Goal: Task Accomplishment & Management: Manage account settings

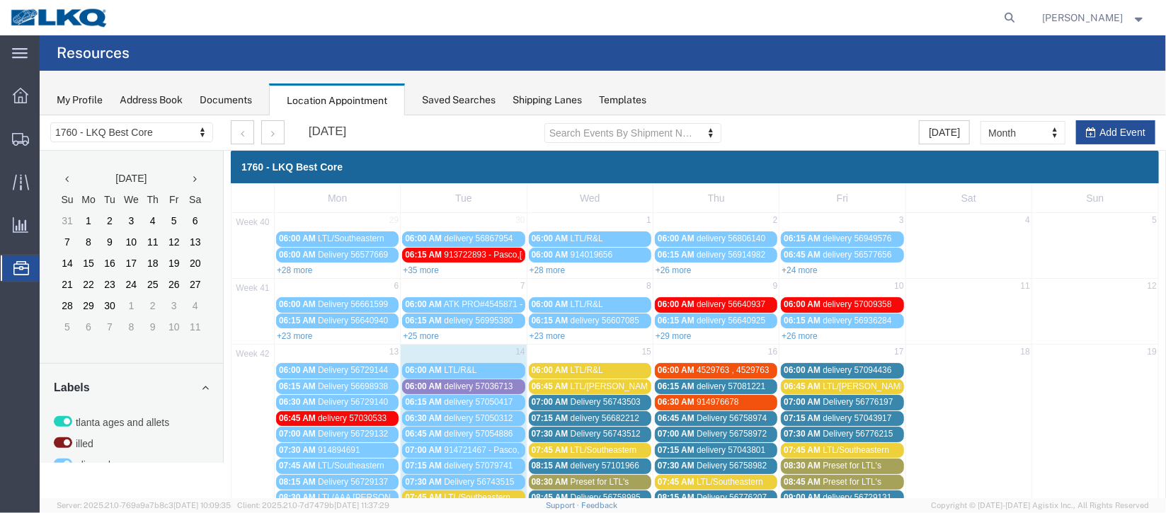
scroll to position [318, 0]
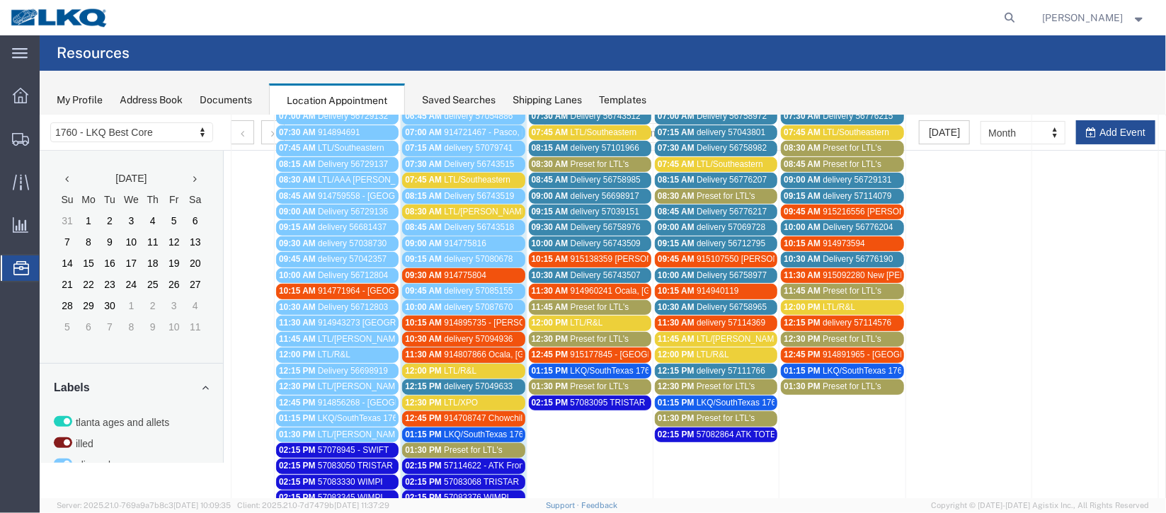
click at [464, 270] on span "914775804" at bounding box center [464, 275] width 42 height 10
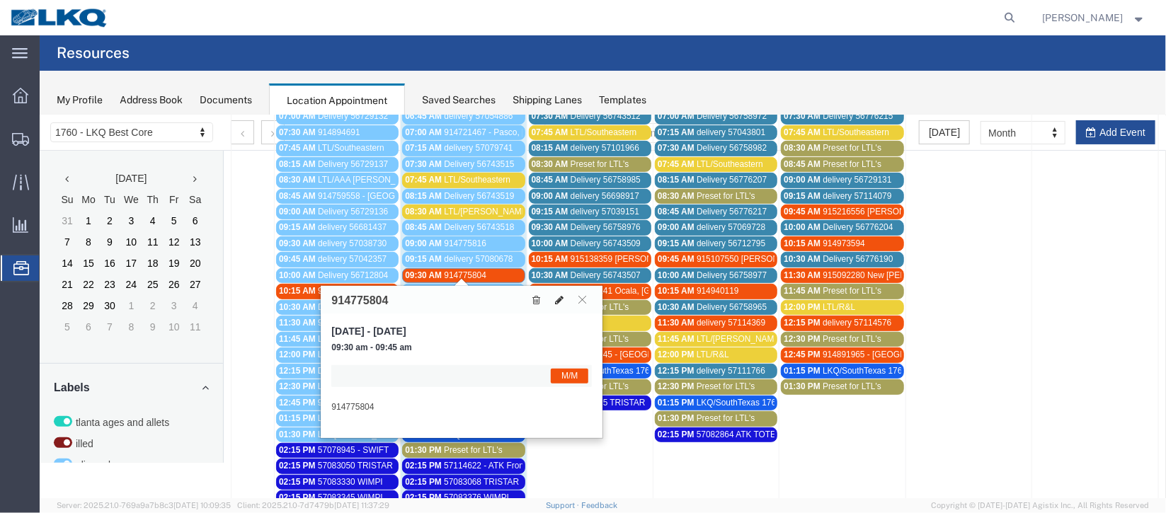
click at [565, 297] on button at bounding box center [558, 299] width 20 height 15
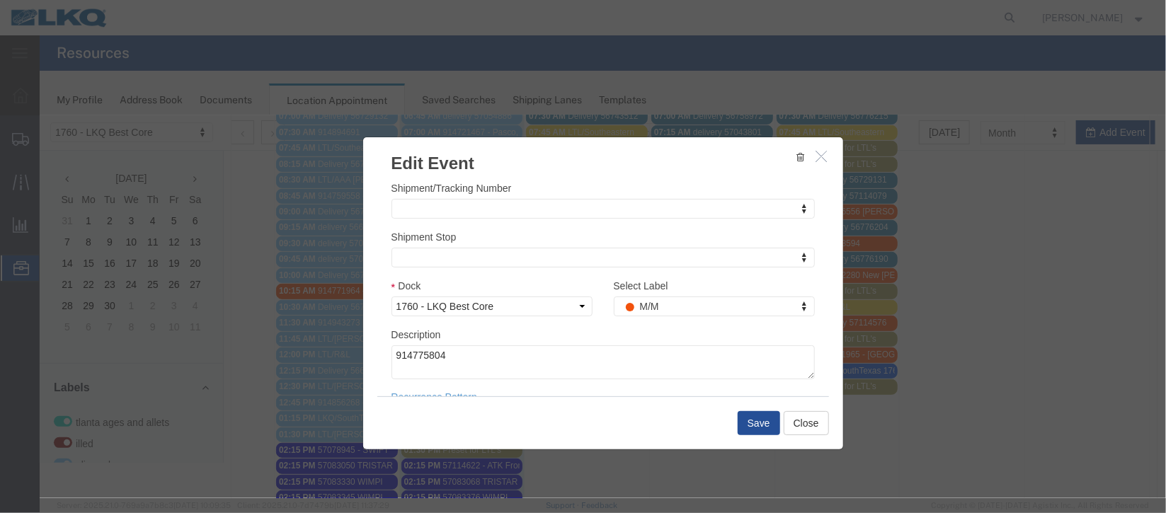
scroll to position [173, 0]
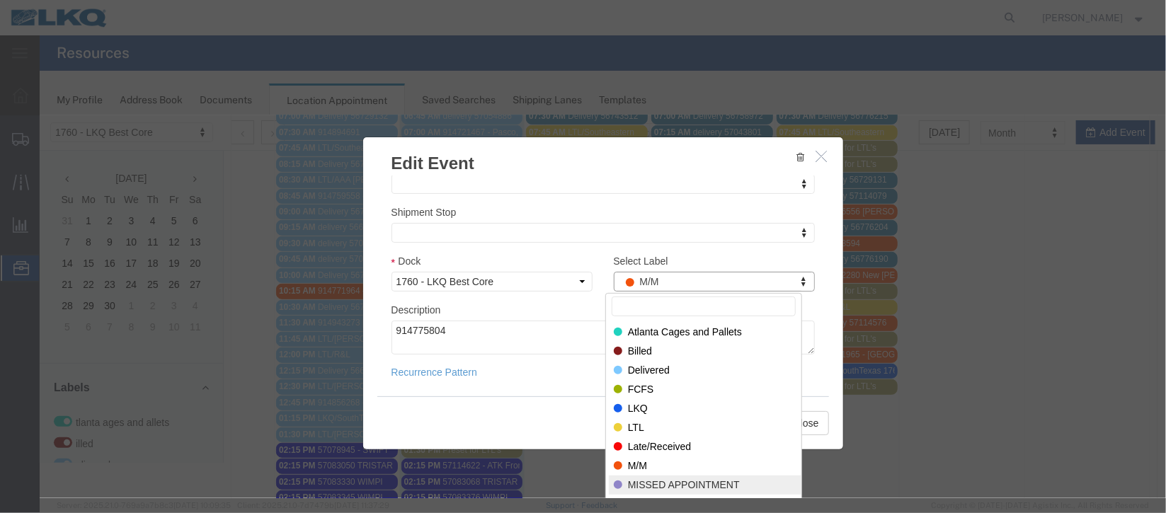
select select "100"
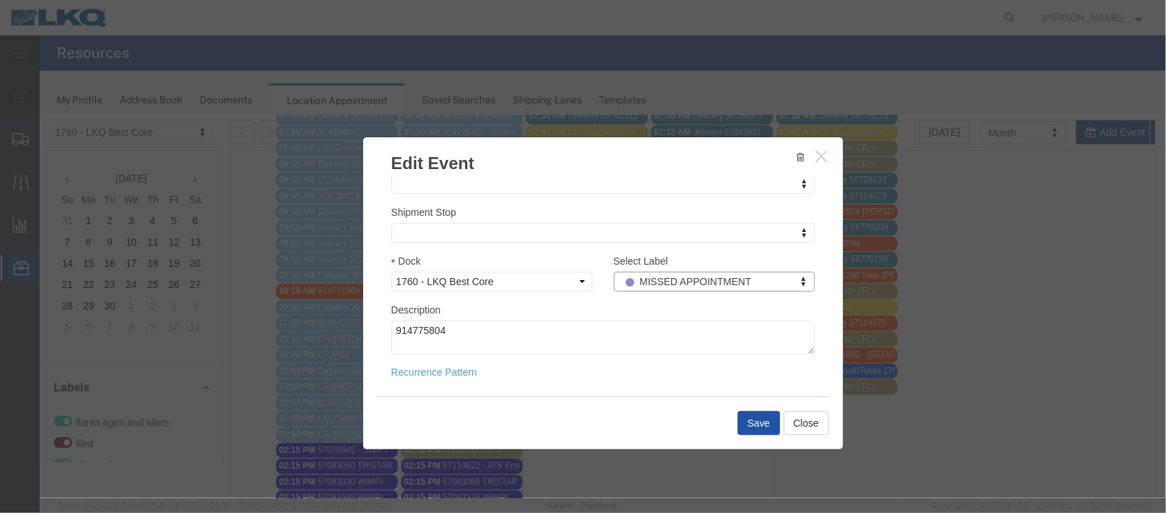
click at [737, 423] on button "Save" at bounding box center [758, 422] width 42 height 24
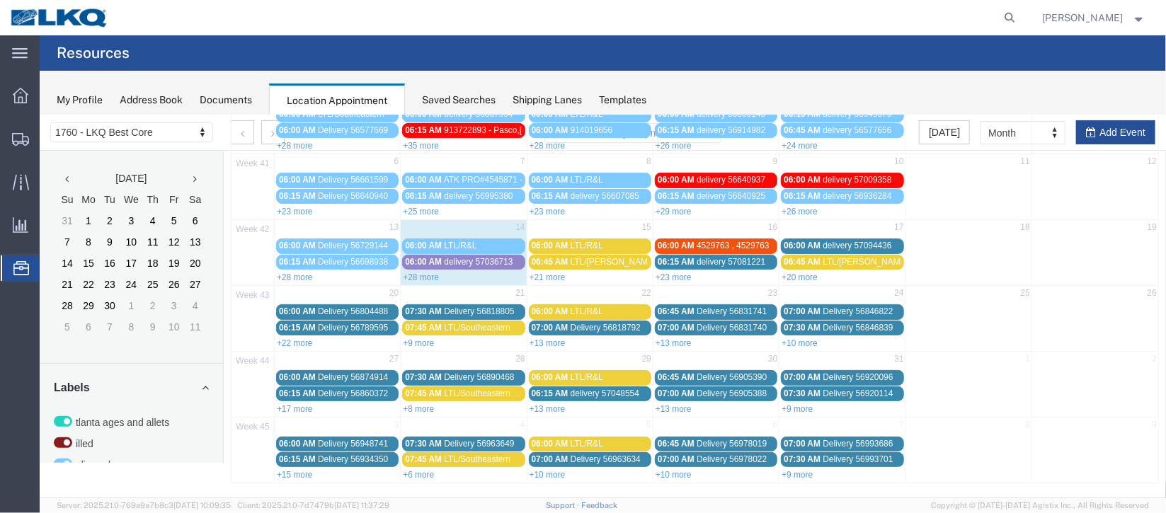
scroll to position [0, 0]
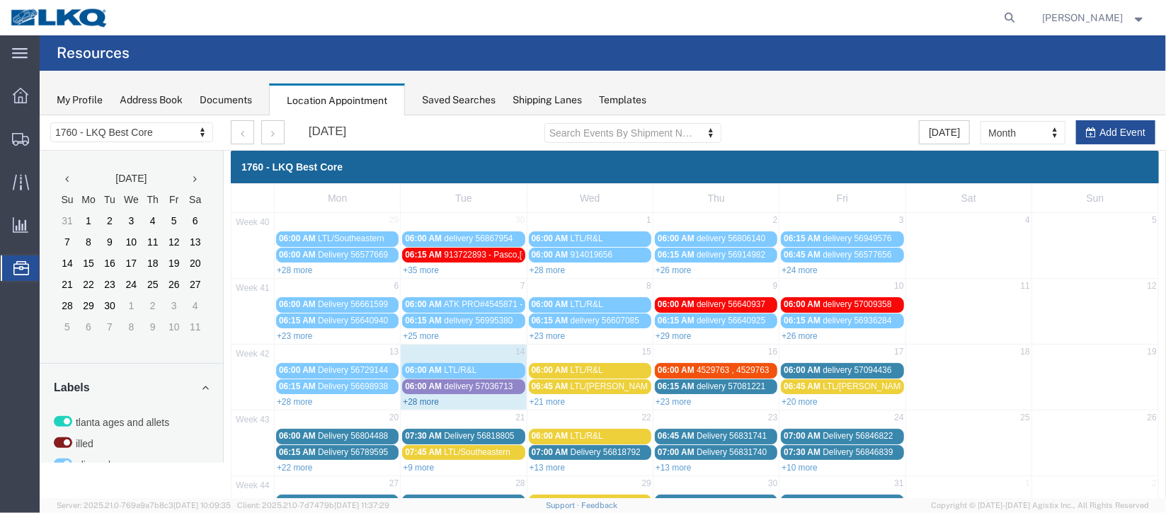
click at [410, 402] on link "+28 more" at bounding box center [420, 401] width 36 height 10
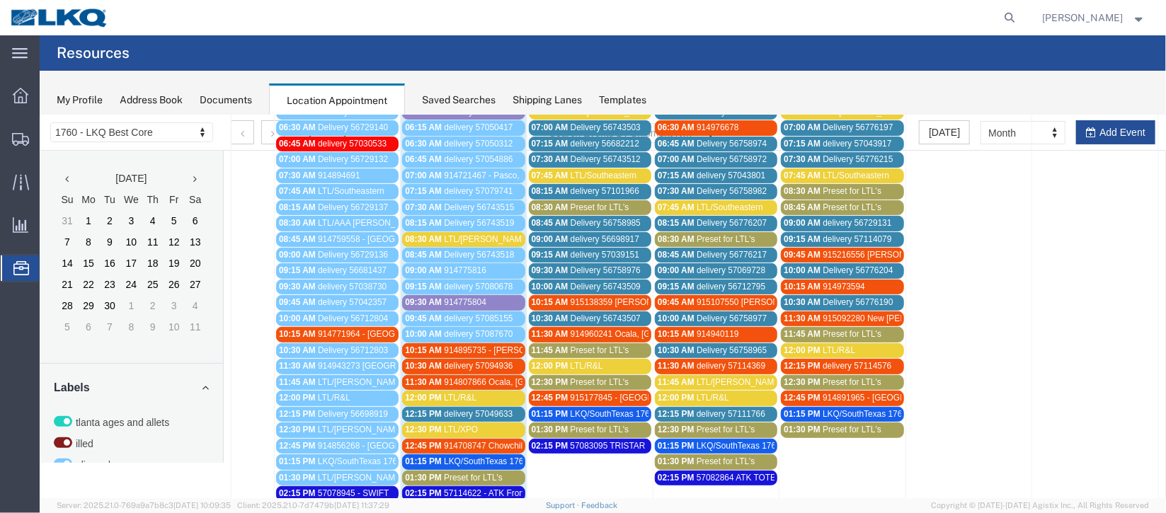
scroll to position [318, 0]
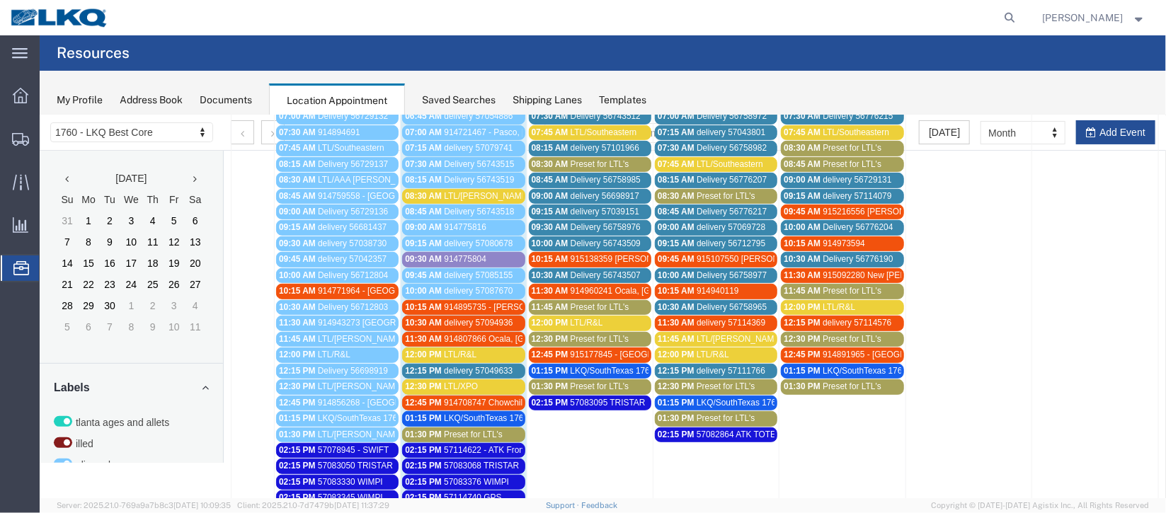
click at [459, 301] on span "914895735 - [PERSON_NAME],[GEOGRAPHIC_DATA]" at bounding box center [547, 306] width 209 height 10
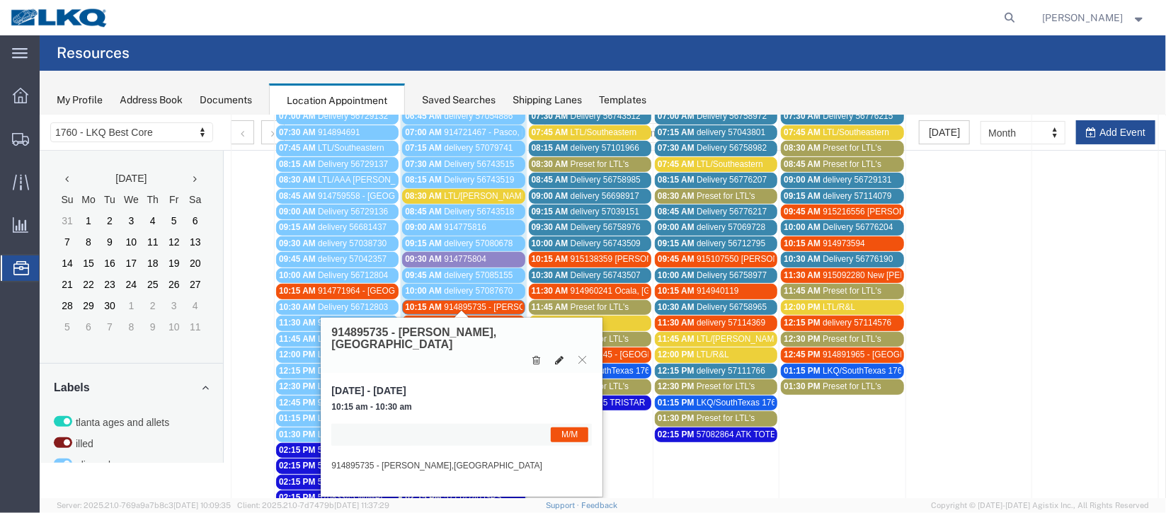
click at [556, 355] on icon at bounding box center [558, 360] width 8 height 10
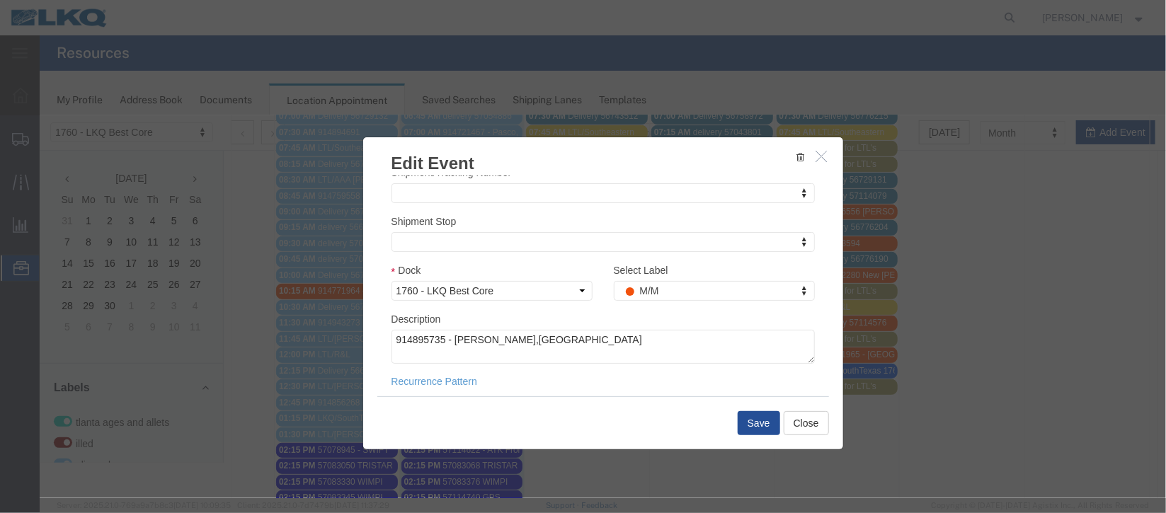
scroll to position [173, 0]
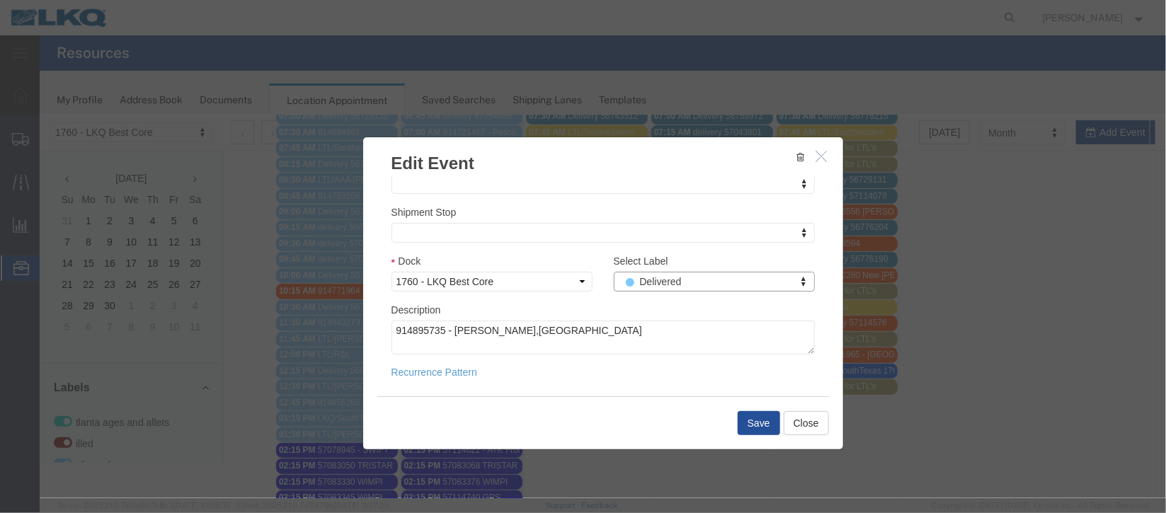
select select "40"
click at [747, 429] on button "Save" at bounding box center [758, 422] width 42 height 24
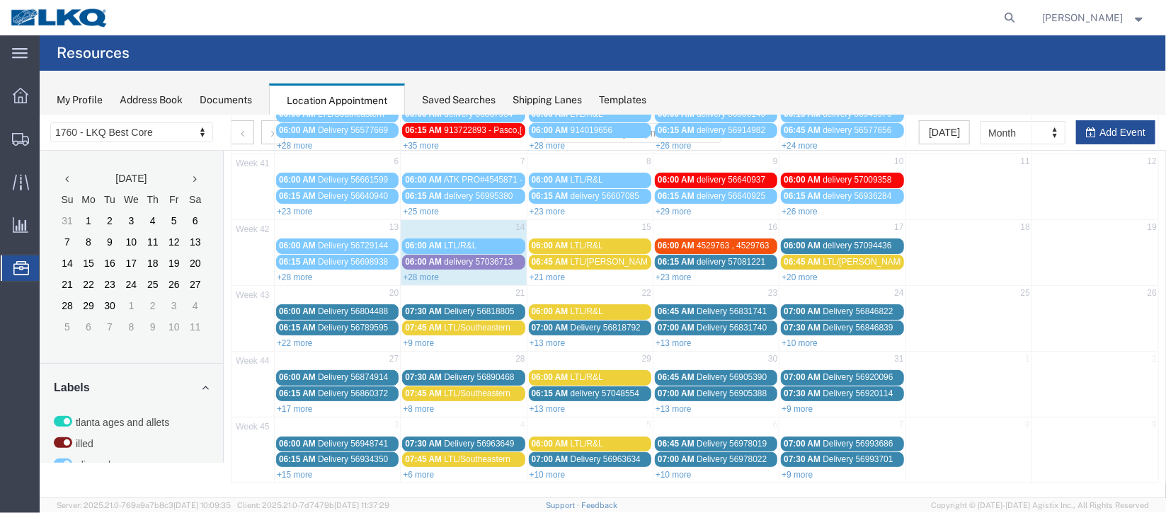
scroll to position [0, 0]
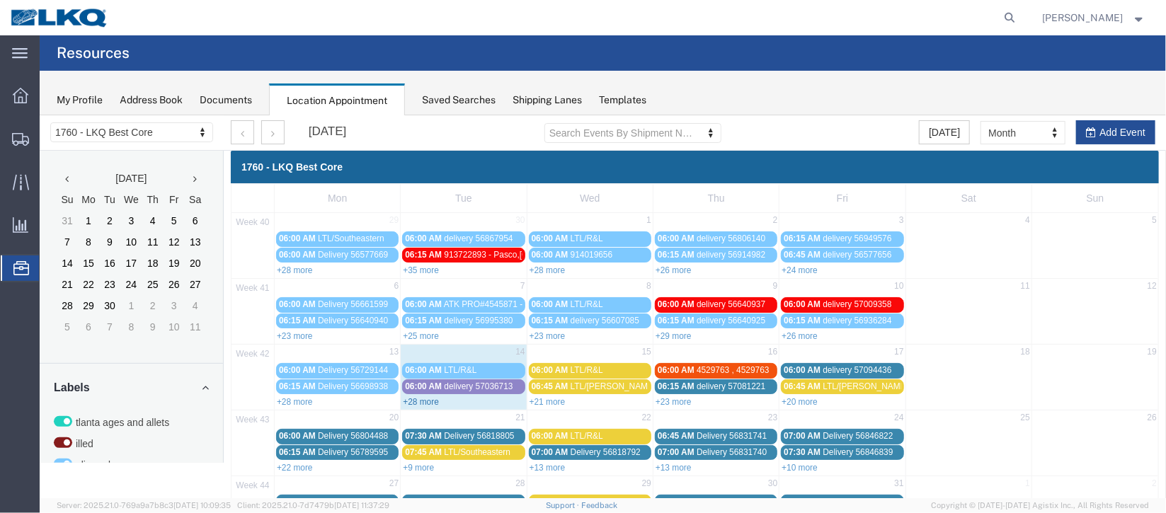
click at [435, 398] on link "+28 more" at bounding box center [420, 401] width 36 height 10
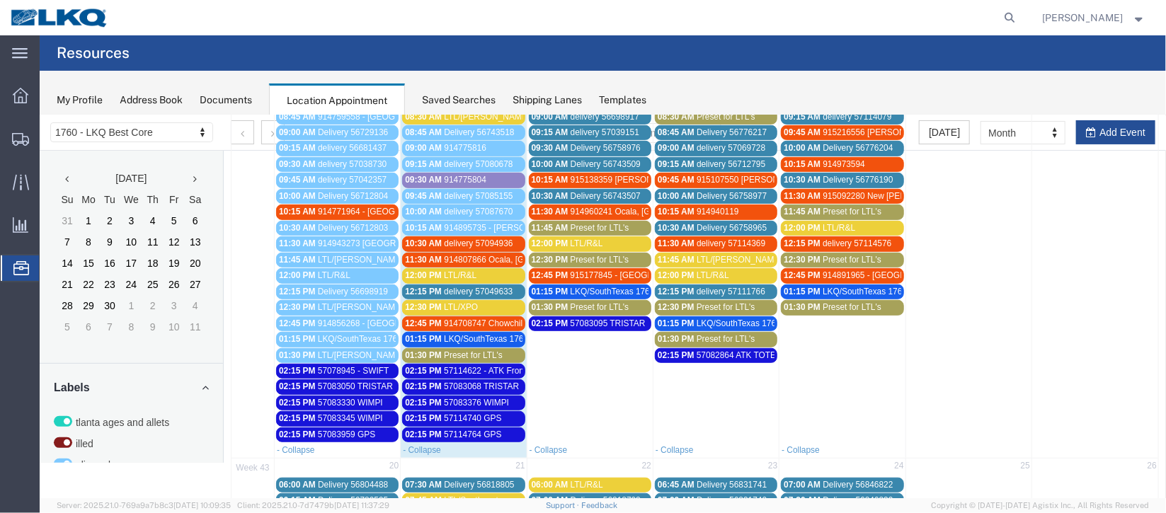
scroll to position [424, 0]
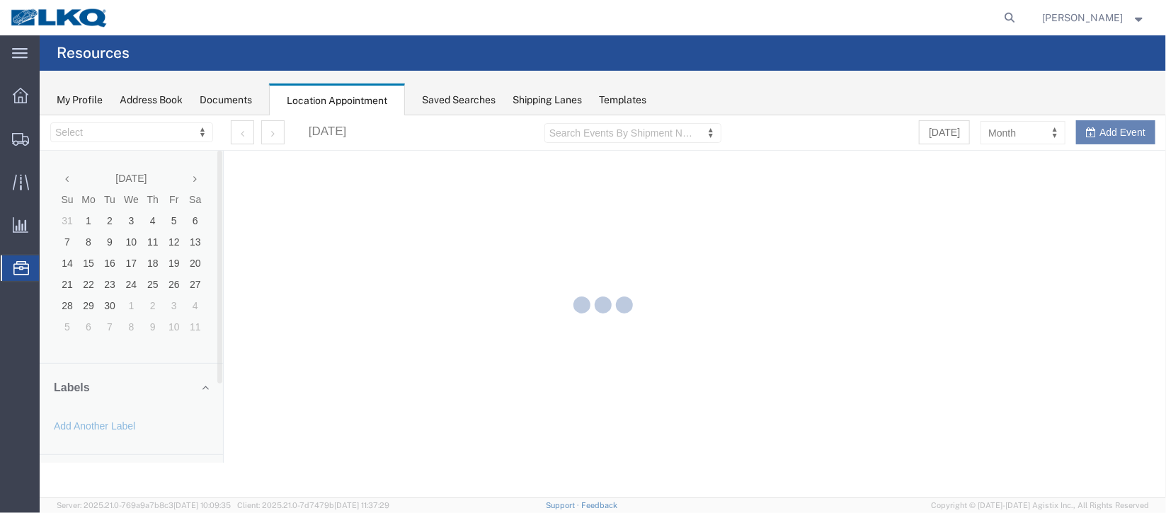
select select "27634"
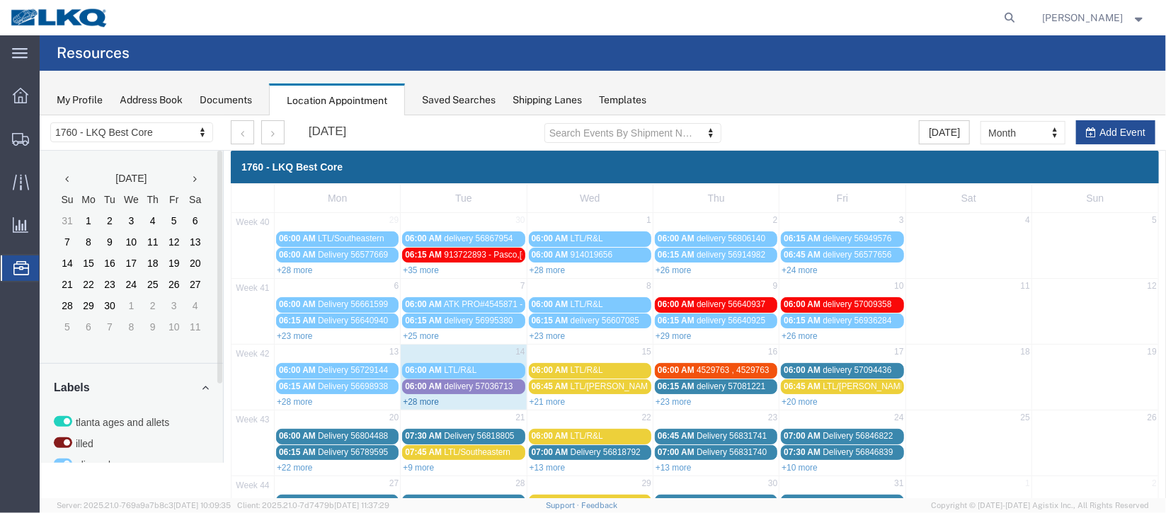
click at [417, 399] on link "+28 more" at bounding box center [420, 401] width 36 height 10
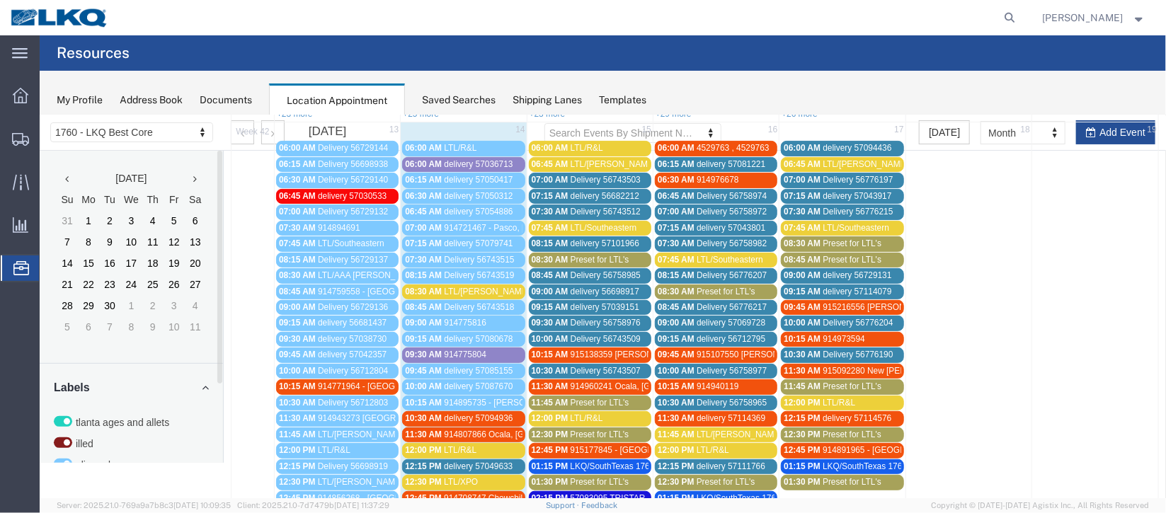
scroll to position [318, 0]
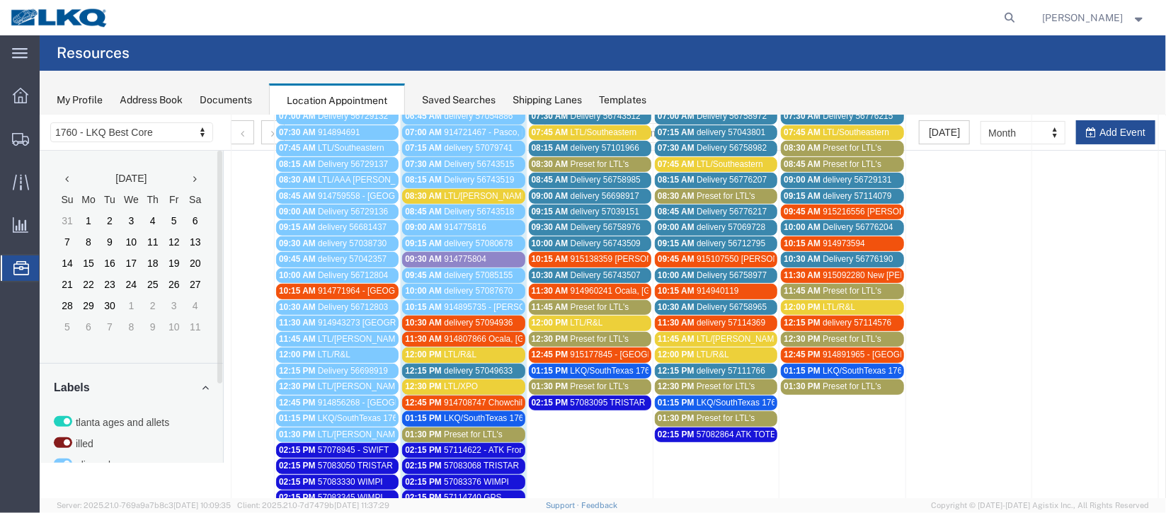
click at [478, 317] on span "delivery 57094936" at bounding box center [477, 322] width 69 height 10
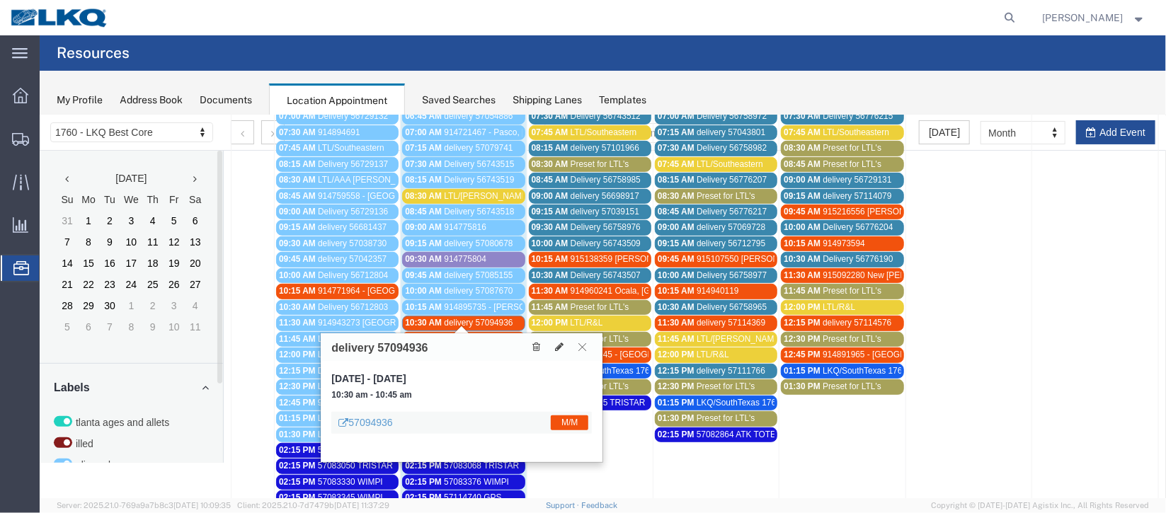
click at [582, 342] on icon at bounding box center [581, 346] width 8 height 8
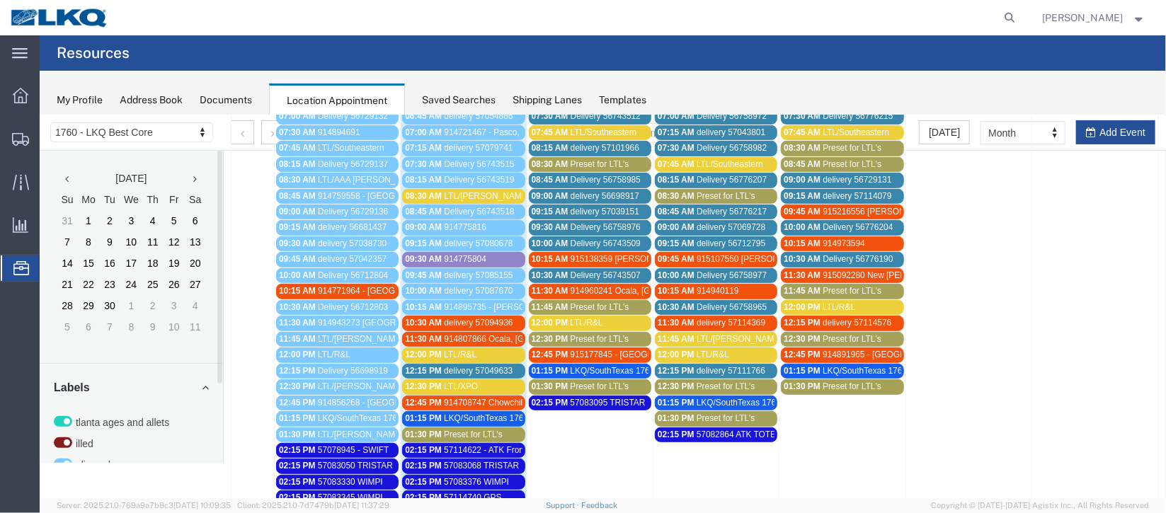
click at [488, 317] on span "delivery 57094936" at bounding box center [477, 322] width 69 height 10
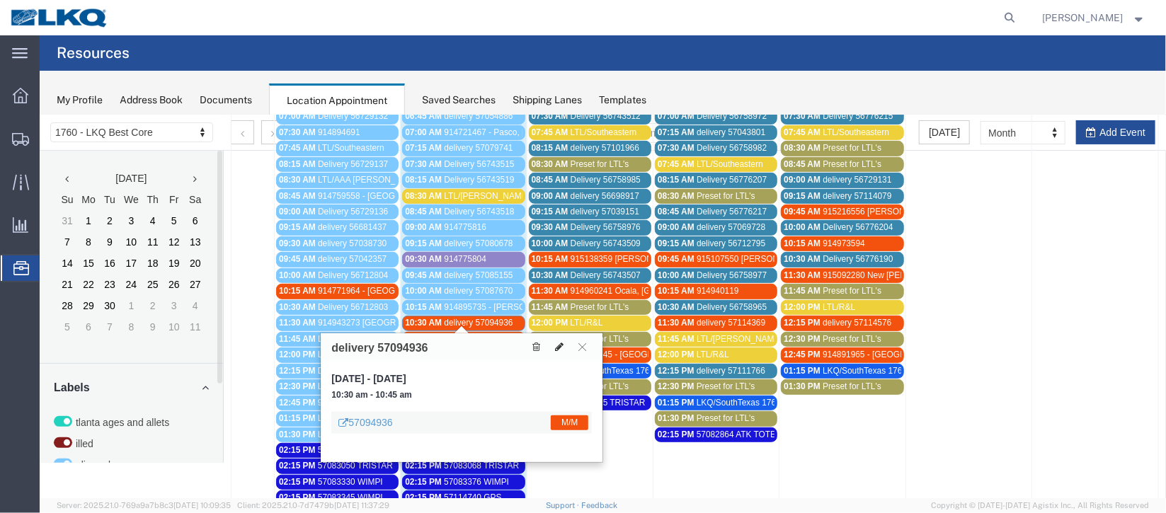
click at [562, 346] on icon at bounding box center [558, 346] width 8 height 10
select select "1"
select select "24"
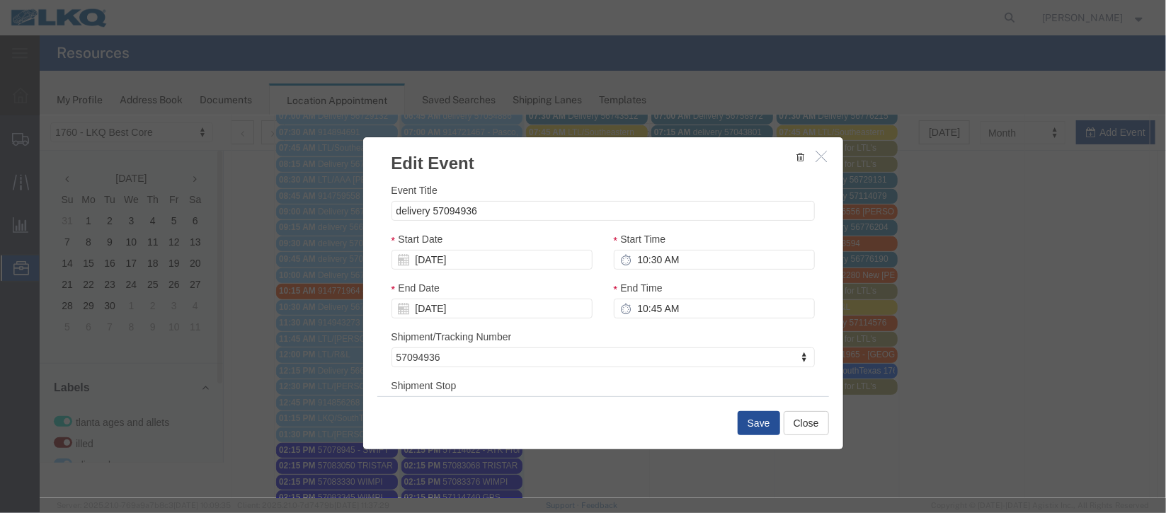
select select
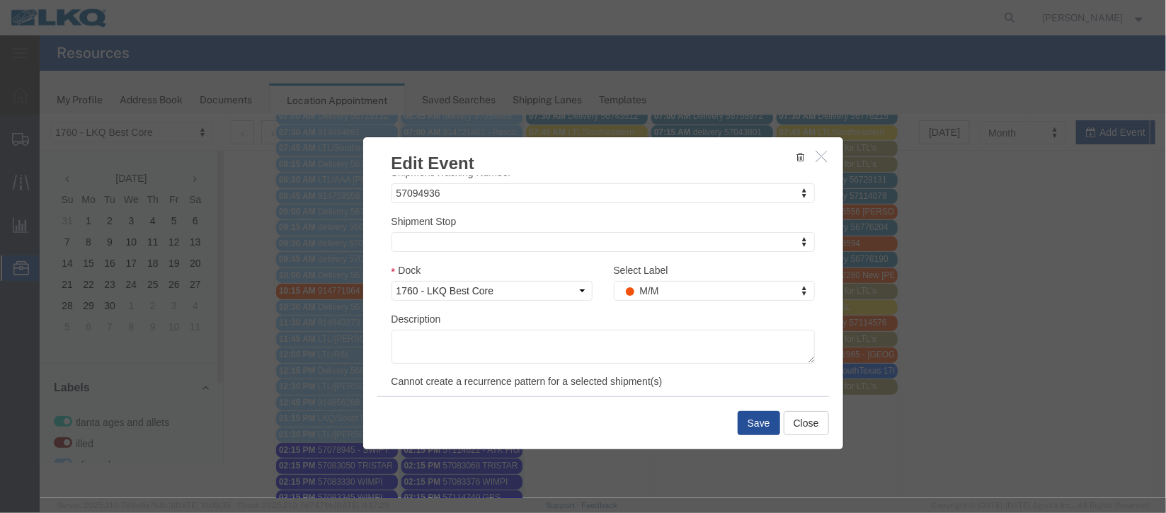
scroll to position [180, 0]
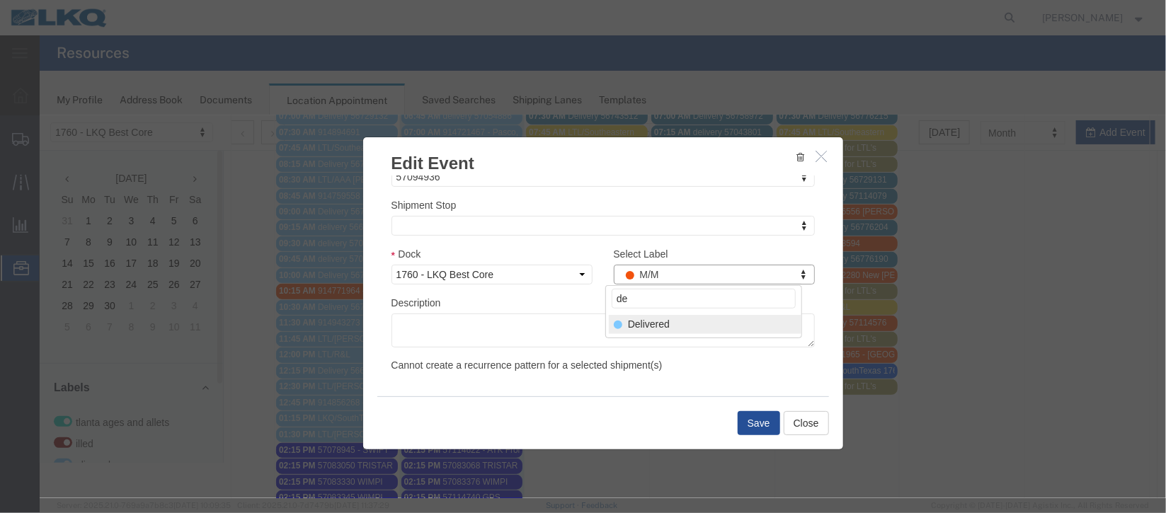
type input "de"
select select "40"
click at [750, 415] on button "Save" at bounding box center [758, 422] width 42 height 24
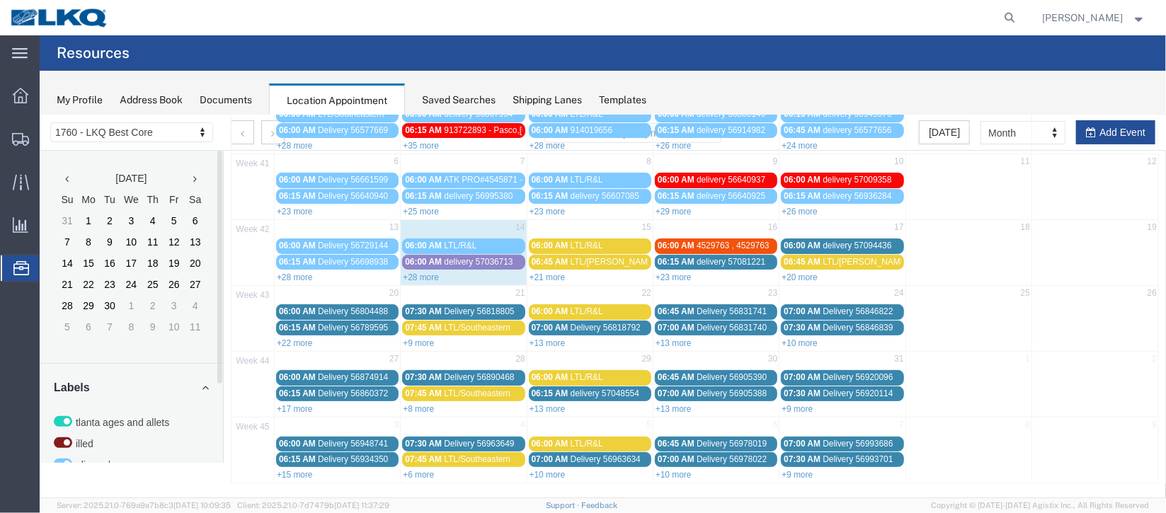
scroll to position [0, 0]
